Goal: Transaction & Acquisition: Obtain resource

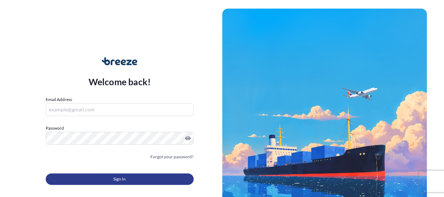
type input "[PERSON_NAME][EMAIL_ADDRESS][PERSON_NAME][DOMAIN_NAME]"
click at [115, 187] on form "Email Address [PERSON_NAME][EMAIL_ADDRESS][PERSON_NAME][DOMAIN_NAME] Password M…" at bounding box center [120, 144] width 148 height 97
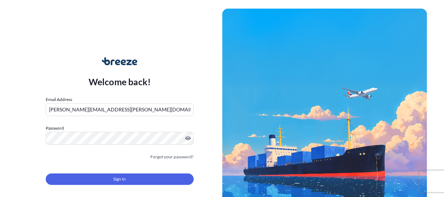
click at [115, 186] on form "Email Address [PERSON_NAME][EMAIL_ADDRESS][PERSON_NAME][DOMAIN_NAME] Password M…" at bounding box center [120, 144] width 148 height 97
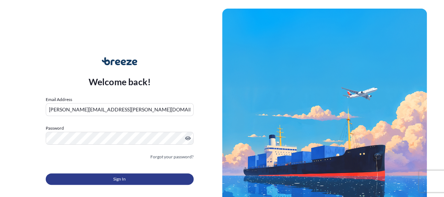
click at [115, 182] on span "Sign In" at bounding box center [119, 178] width 13 height 7
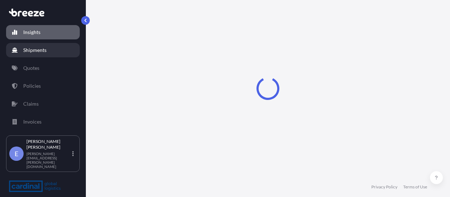
select select "2025"
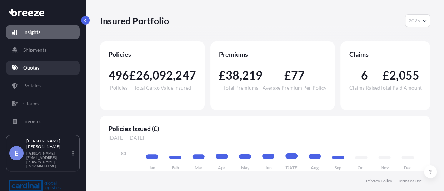
click at [33, 66] on p "Quotes" at bounding box center [31, 67] width 16 height 7
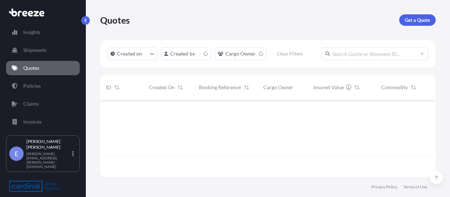
scroll to position [75, 330]
click at [409, 25] on link "Get a Quote" at bounding box center [417, 19] width 36 height 11
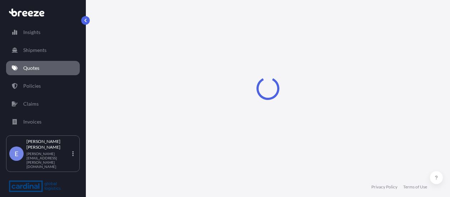
select select "Sea"
select select "1"
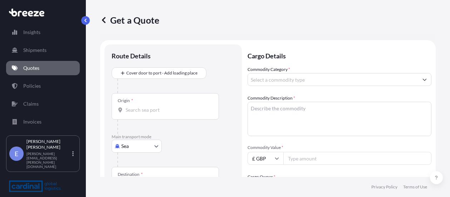
scroll to position [11, 0]
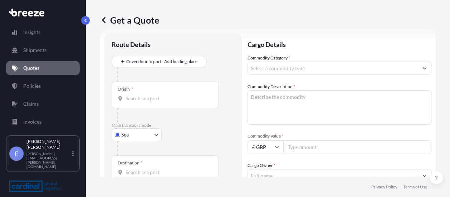
click at [137, 138] on body "Insights Shipments Quotes Policies Claims Invoices E [PERSON_NAME] [PERSON_NAME…" at bounding box center [225, 98] width 450 height 197
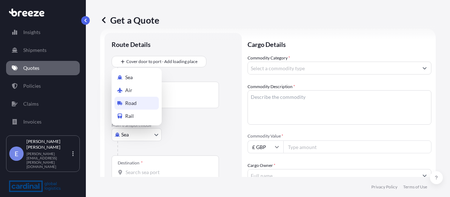
click at [139, 105] on div "Road" at bounding box center [136, 103] width 44 height 13
select select "Road"
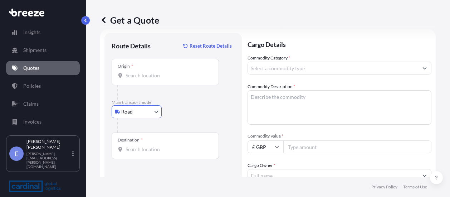
click at [161, 76] on input "Origin *" at bounding box center [167, 75] width 84 height 7
paste input "TN8 6HF"
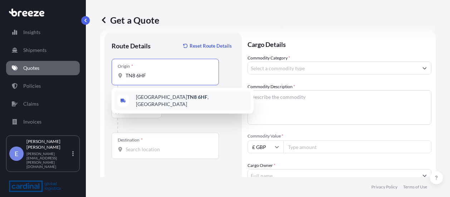
click at [162, 102] on span "[STREET_ADDRESS]" at bounding box center [192, 100] width 112 height 14
type input "[STREET_ADDRESS]"
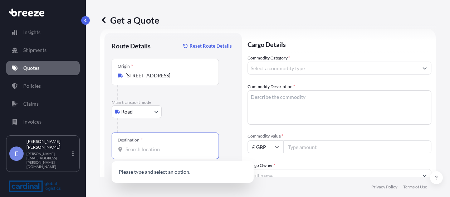
click at [166, 145] on input "Destination *" at bounding box center [167, 148] width 84 height 7
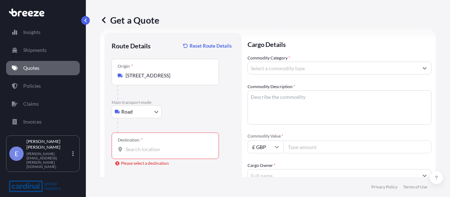
click at [150, 149] on input "Destination * Please select a destination" at bounding box center [167, 148] width 84 height 7
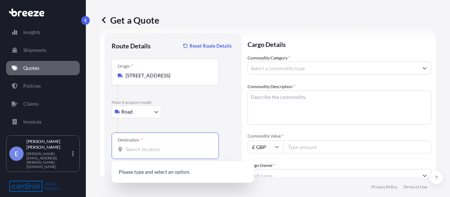
paste input "17240"
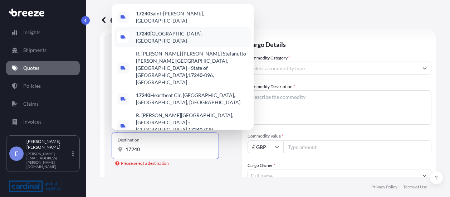
click at [193, 47] on div "[GEOGRAPHIC_DATA], [GEOGRAPHIC_DATA]" at bounding box center [182, 37] width 136 height 20
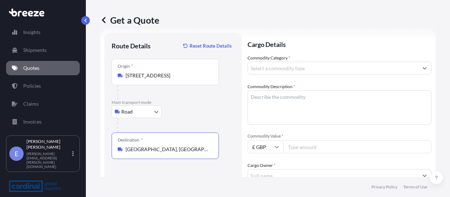
type input "[GEOGRAPHIC_DATA], [GEOGRAPHIC_DATA]"
click at [262, 67] on input "Commodity Category *" at bounding box center [333, 67] width 170 height 13
click at [283, 65] on input "Commodity Category *" at bounding box center [333, 67] width 170 height 13
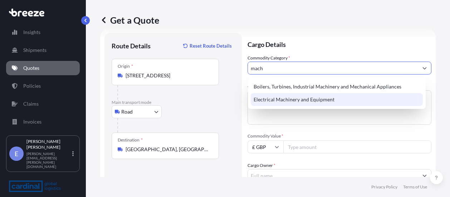
click at [272, 95] on div "Electrical Machinery and Equipment" at bounding box center [337, 99] width 172 height 13
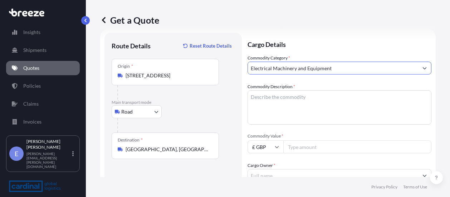
type input "Electrical Machinery and Equipment"
click at [282, 95] on textarea "Commodity Description *" at bounding box center [339, 107] width 184 height 34
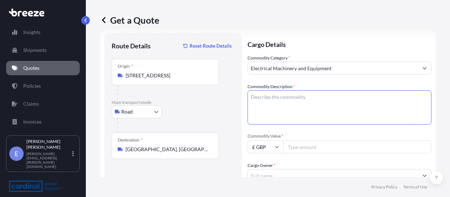
click at [285, 101] on textarea "Commodity Description *" at bounding box center [339, 107] width 184 height 34
paste textarea "3 Tier Conveyor Line"
type textarea "3 Tier Conveyor Line"
click at [275, 148] on div "£ GBP" at bounding box center [265, 146] width 36 height 13
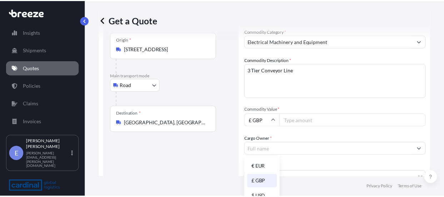
scroll to position [47, 0]
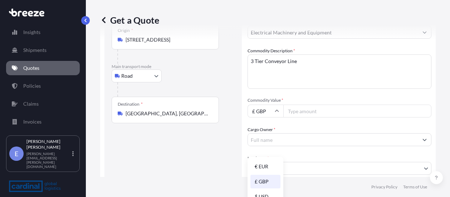
click at [332, 107] on input "Commodity Value *" at bounding box center [357, 110] width 148 height 13
type input "40000"
click at [302, 140] on input "Cargo Owner *" at bounding box center [333, 139] width 170 height 13
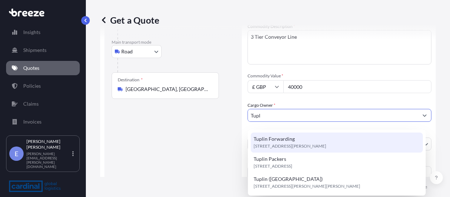
scroll to position [83, 0]
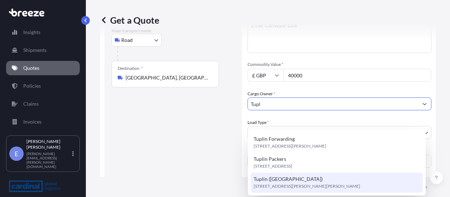
click at [329, 179] on div "Tuplin (Stanstead) [STREET_ADDRESS][PERSON_NAME][PERSON_NAME]" at bounding box center [337, 182] width 172 height 20
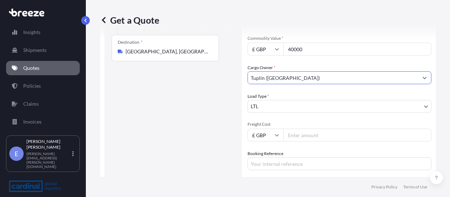
scroll to position [154, 0]
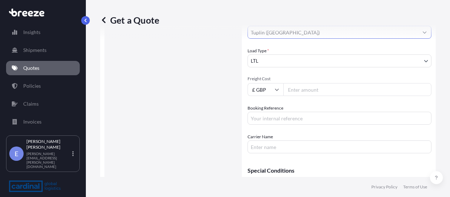
type input "Tuplin ([GEOGRAPHIC_DATA])"
click at [305, 92] on input "Freight Cost" at bounding box center [357, 89] width 148 height 13
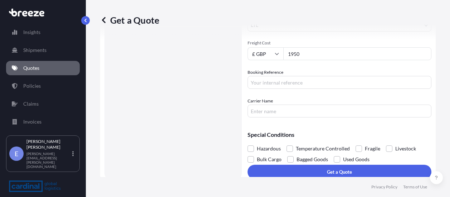
scroll to position [197, 0]
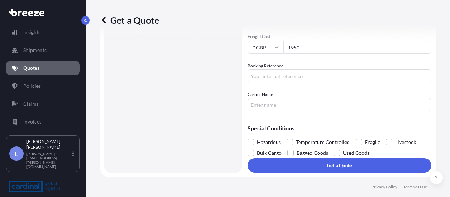
type input "1950"
click at [308, 74] on input "Booking Reference" at bounding box center [339, 75] width 184 height 13
click at [305, 106] on input "Carrier Name" at bounding box center [339, 104] width 184 height 13
paste input "2PER5090037"
type input "2PER5090037"
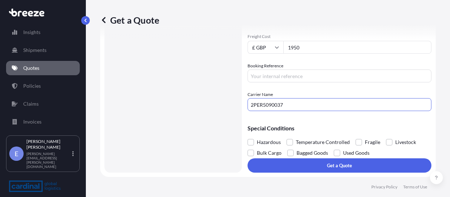
click at [306, 79] on input "Booking Reference" at bounding box center [339, 75] width 184 height 13
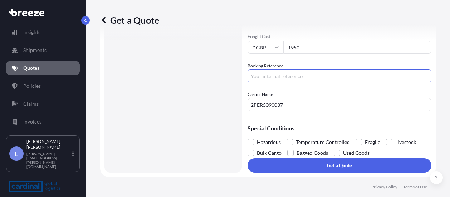
paste input "2PER5090037"
type input "2PER5090037"
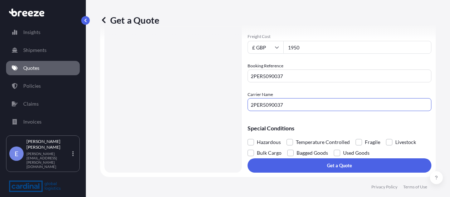
drag, startPoint x: 339, startPoint y: 109, endPoint x: 249, endPoint y: 115, distance: 89.5
click at [247, 114] on form "Route Details Reset Route Details Place of loading Road Road Rail Origin * [GEO…" at bounding box center [267, 9] width 335 height 333
click at [303, 162] on button "Get a Quote" at bounding box center [339, 165] width 184 height 14
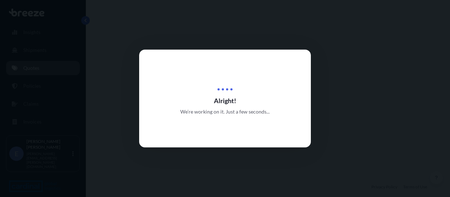
select select "Road"
select select "1"
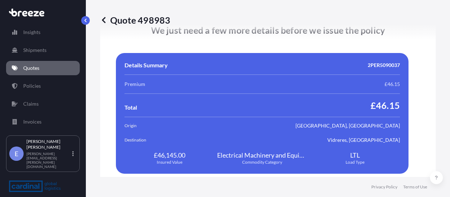
scroll to position [1301, 0]
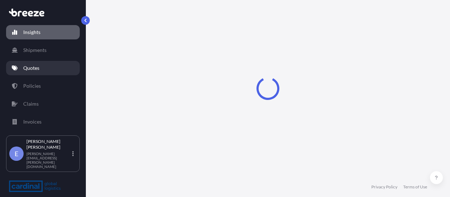
click at [32, 68] on p "Quotes" at bounding box center [31, 67] width 16 height 7
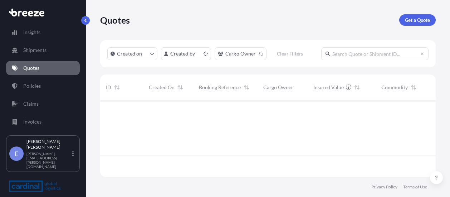
scroll to position [75, 330]
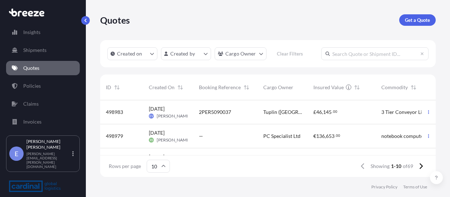
click at [291, 110] on span "Tuplin ([GEOGRAPHIC_DATA])" at bounding box center [282, 111] width 39 height 7
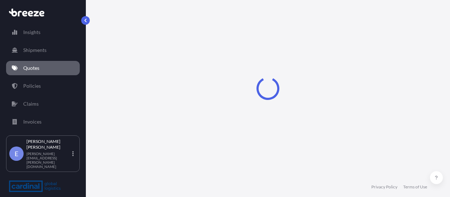
select select "Road"
select select "1"
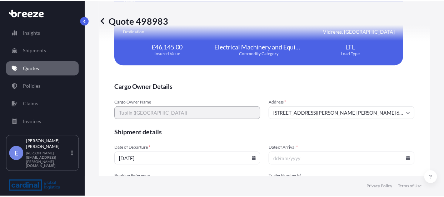
scroll to position [1444, 0]
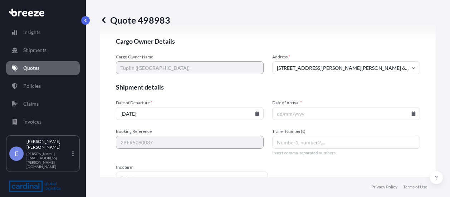
click at [298, 107] on input "Date of Arrival *" at bounding box center [346, 113] width 148 height 13
click at [402, 107] on input "Date of Arrival *" at bounding box center [346, 113] width 148 height 13
click at [411, 111] on icon at bounding box center [413, 113] width 4 height 4
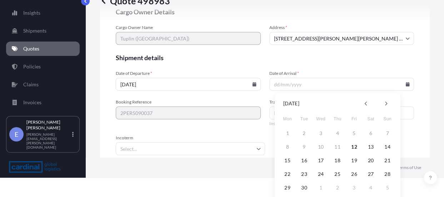
scroll to position [36, 0]
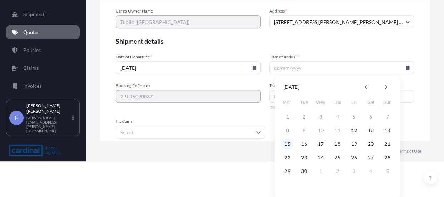
click at [291, 141] on button "15" at bounding box center [287, 143] width 11 height 11
type input "[DATE]"
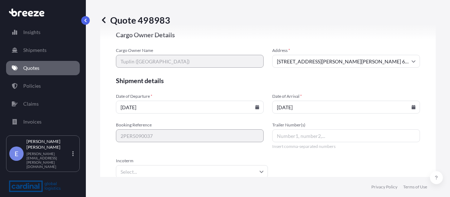
scroll to position [1435, 0]
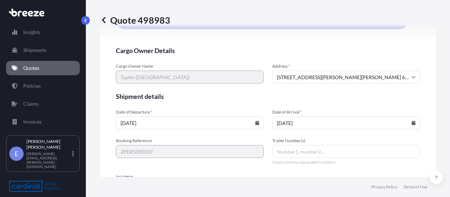
click at [203, 116] on input "[DATE]" at bounding box center [190, 122] width 148 height 13
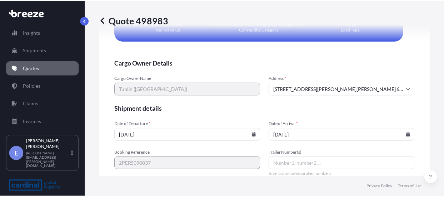
scroll to position [1471, 0]
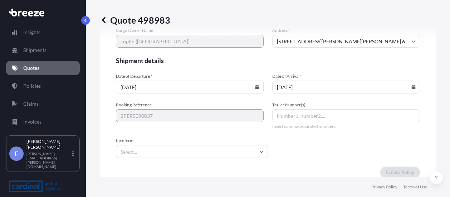
click at [189, 145] on input "Incoterm" at bounding box center [192, 151] width 152 height 13
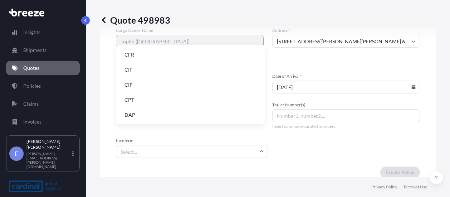
click at [179, 115] on li "DAP" at bounding box center [190, 115] width 143 height 14
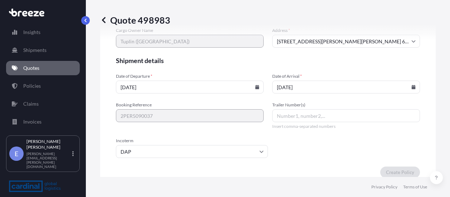
click at [204, 80] on input "[DATE]" at bounding box center [190, 86] width 148 height 13
click at [249, 80] on input "[DATE]" at bounding box center [190, 86] width 148 height 13
click at [255, 85] on icon at bounding box center [257, 87] width 4 height 4
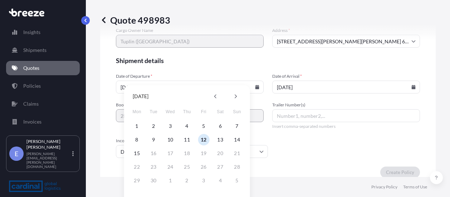
scroll to position [1481, 0]
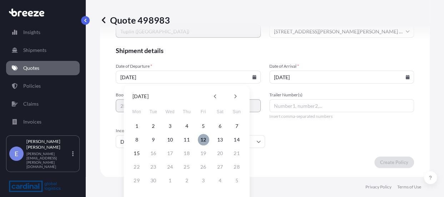
click at [202, 141] on button "12" at bounding box center [203, 139] width 11 height 11
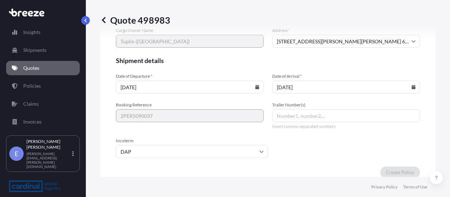
click at [297, 109] on input "Trailer Number(s)" at bounding box center [346, 115] width 148 height 13
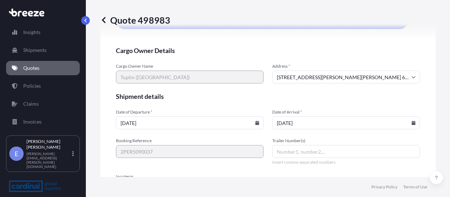
scroll to position [1399, 0]
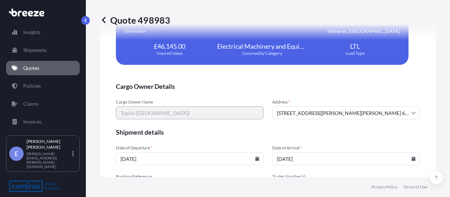
click at [325, 106] on input "[STREET_ADDRESS][PERSON_NAME][PERSON_NAME] 6JL GB" at bounding box center [346, 112] width 148 height 13
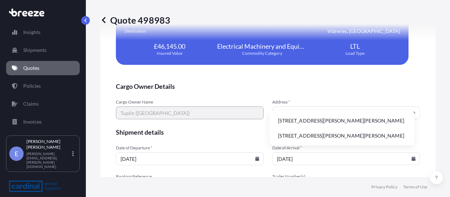
click at [309, 117] on li "[STREET_ADDRESS][PERSON_NAME][PERSON_NAME]" at bounding box center [341, 121] width 139 height 14
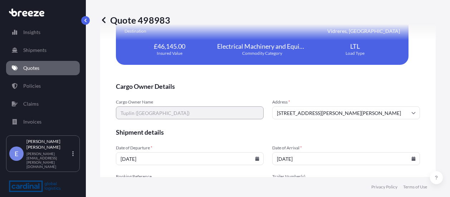
type input "[STREET_ADDRESS][PERSON_NAME][PERSON_NAME]"
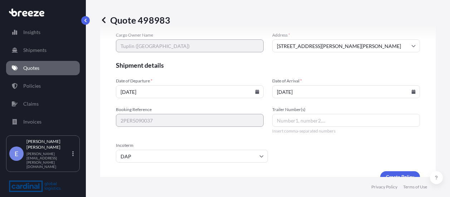
scroll to position [1471, 0]
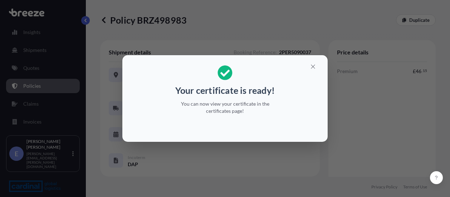
click at [313, 65] on icon "button" at bounding box center [313, 66] width 6 height 6
